Goal: Transaction & Acquisition: Purchase product/service

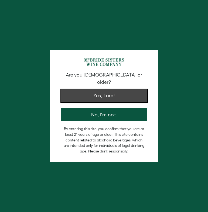
click at [104, 94] on span "Yes, I am!" at bounding box center [103, 95] width 21 height 7
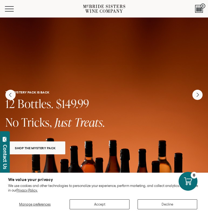
click at [35, 148] on span "SHOP THE MYSTERY PACK" at bounding box center [35, 149] width 41 height 4
click at [15, 9] on button "Menu" at bounding box center [14, 8] width 19 height 5
